Goal: Task Accomplishment & Management: Manage account settings

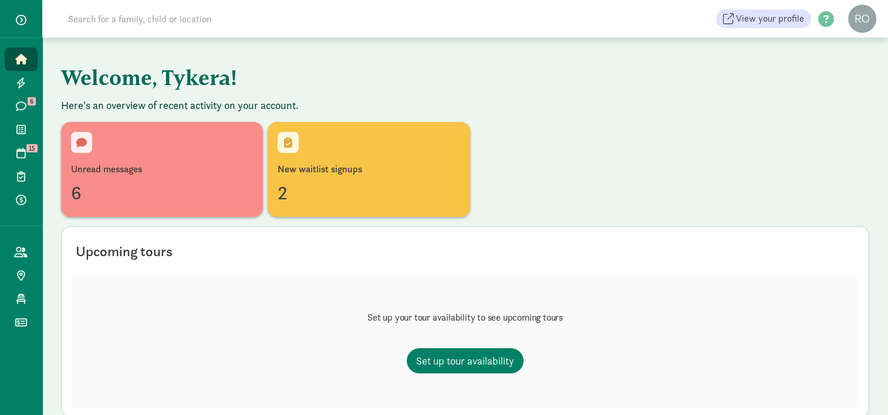
click at [556, 134] on div "Unread messages 6 New waitlist signups 2" at bounding box center [465, 169] width 808 height 95
click at [26, 16] on span "button" at bounding box center [21, 20] width 11 height 11
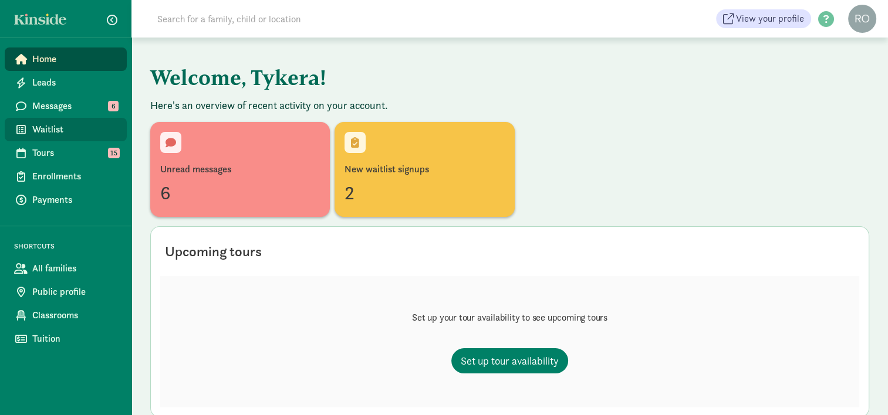
click at [55, 140] on link "Waitlist" at bounding box center [66, 129] width 122 height 23
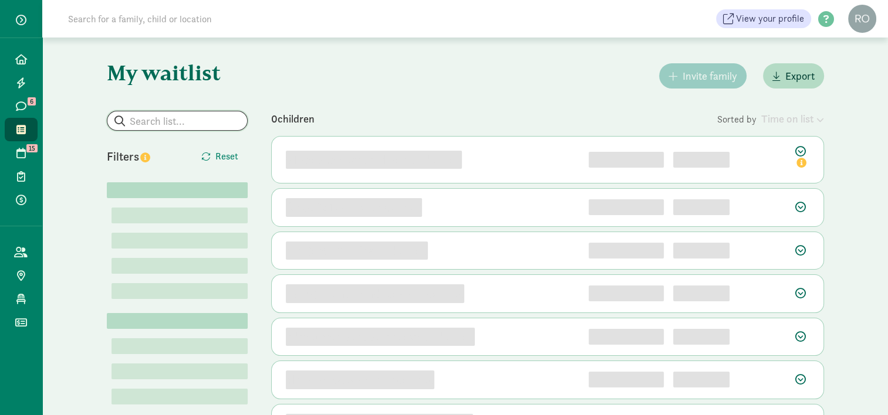
click at [168, 122] on input "search" at bounding box center [177, 120] width 140 height 19
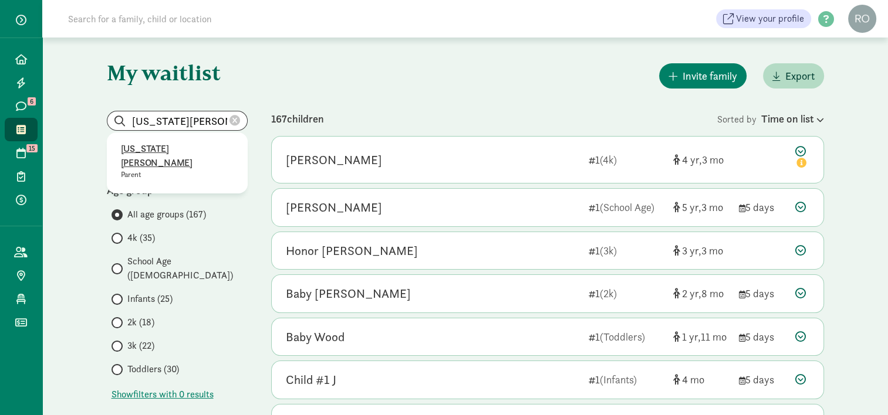
click at [192, 148] on p "Virginia Jackson" at bounding box center [177, 156] width 113 height 28
type input "Virginia Jackson"
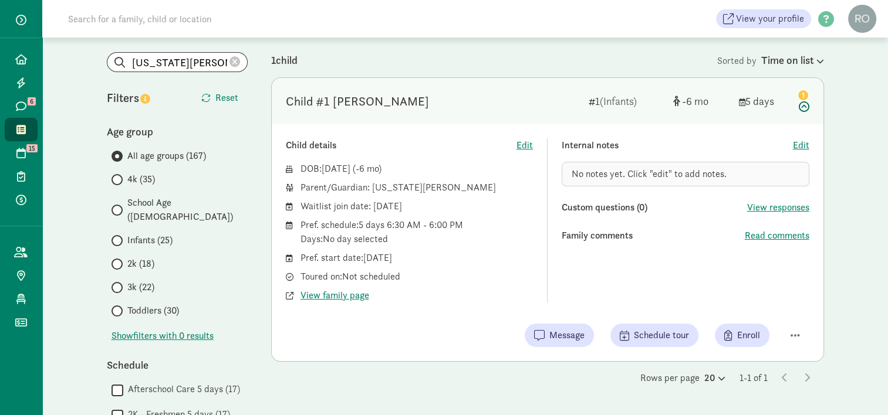
click at [480, 287] on div "DOB: Jan 28, 2026 ( -6 ) Parent/Guardian: Virginia Jackson Waitlist join date: …" at bounding box center [410, 232] width 248 height 141
click at [482, 160] on div "Child details Edit DOB: Jan 28, 2026 ( -6 ) Parent/Guardian: Virginia Jackson W…" at bounding box center [410, 220] width 248 height 164
click at [379, 120] on div "Child #1 Jackson 1 (Infants) -6 5 days" at bounding box center [547, 101] width 551 height 46
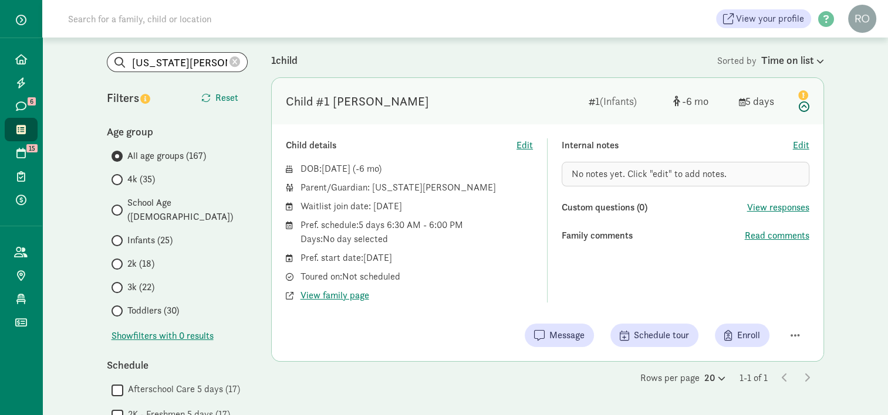
click at [377, 137] on div "Child details Edit DOB: Jan 28, 2026 ( -6 ) Parent/Guardian: Virginia Jackson W…" at bounding box center [547, 242] width 551 height 237
click at [397, 57] on div "1 child" at bounding box center [494, 60] width 446 height 16
